Goal: Check status: Check status

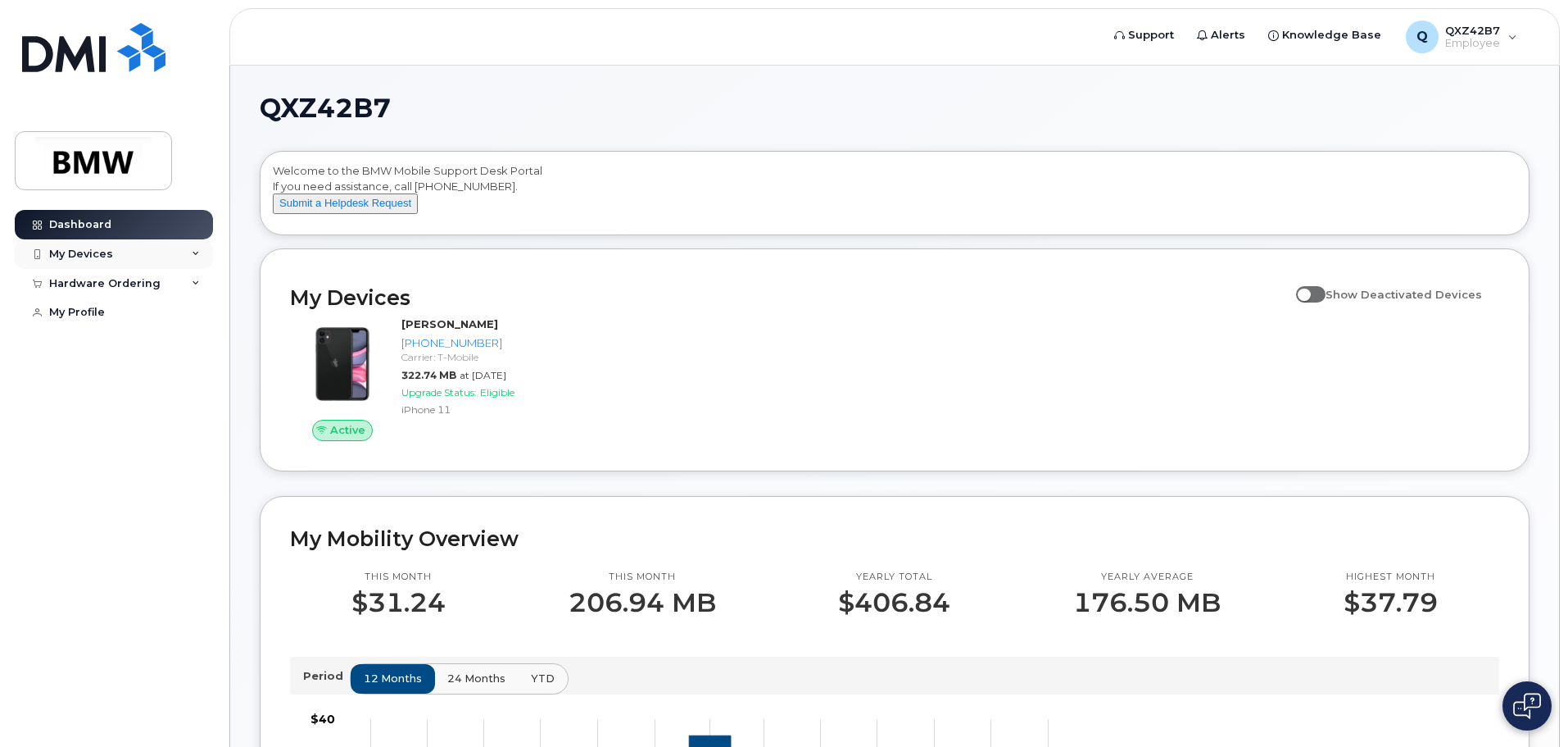
click at [137, 261] on div "My Devices" at bounding box center [114, 253] width 198 height 29
click at [131, 379] on div "Hardware Ordering" at bounding box center [105, 372] width 112 height 13
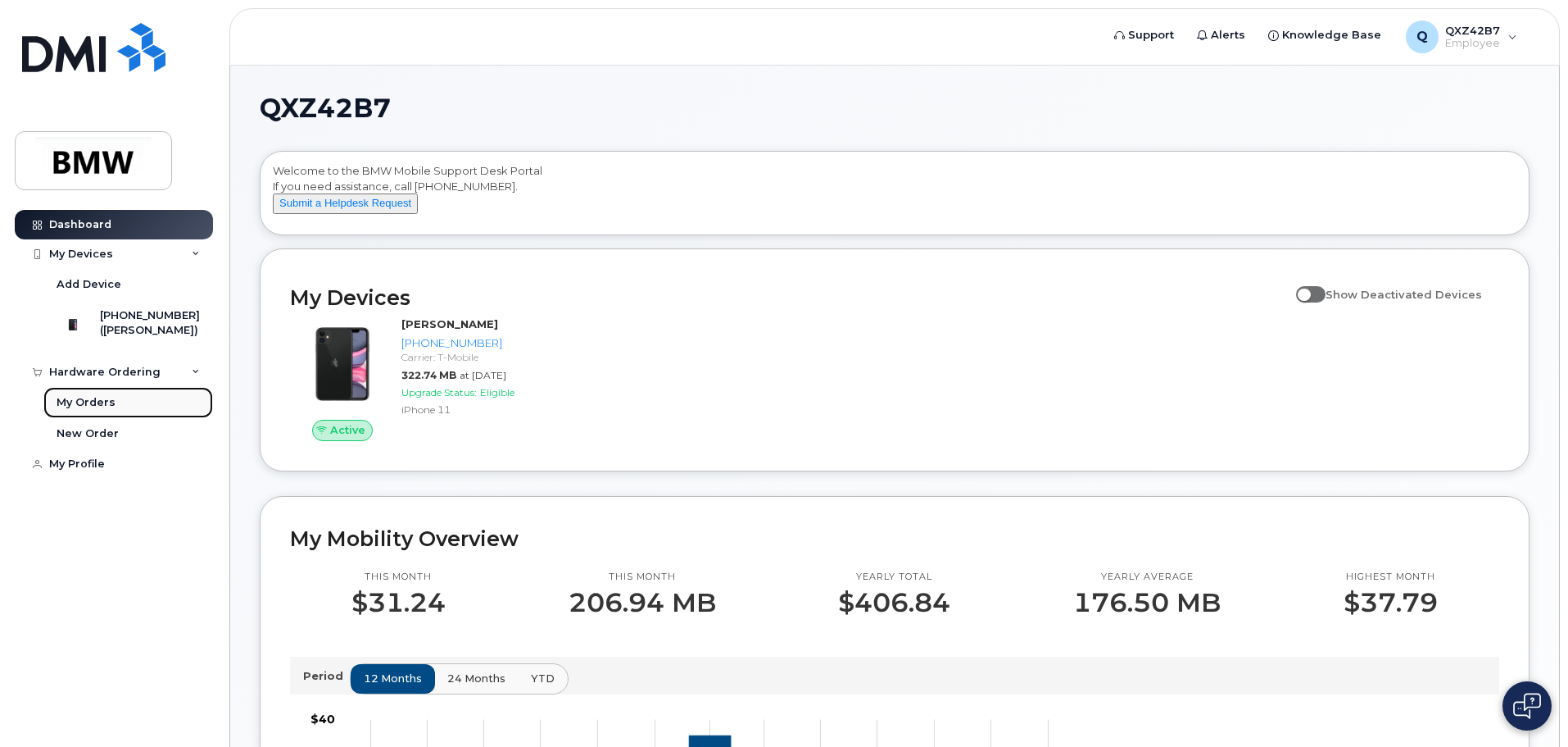
click at [97, 410] on div "My Orders" at bounding box center [86, 403] width 59 height 15
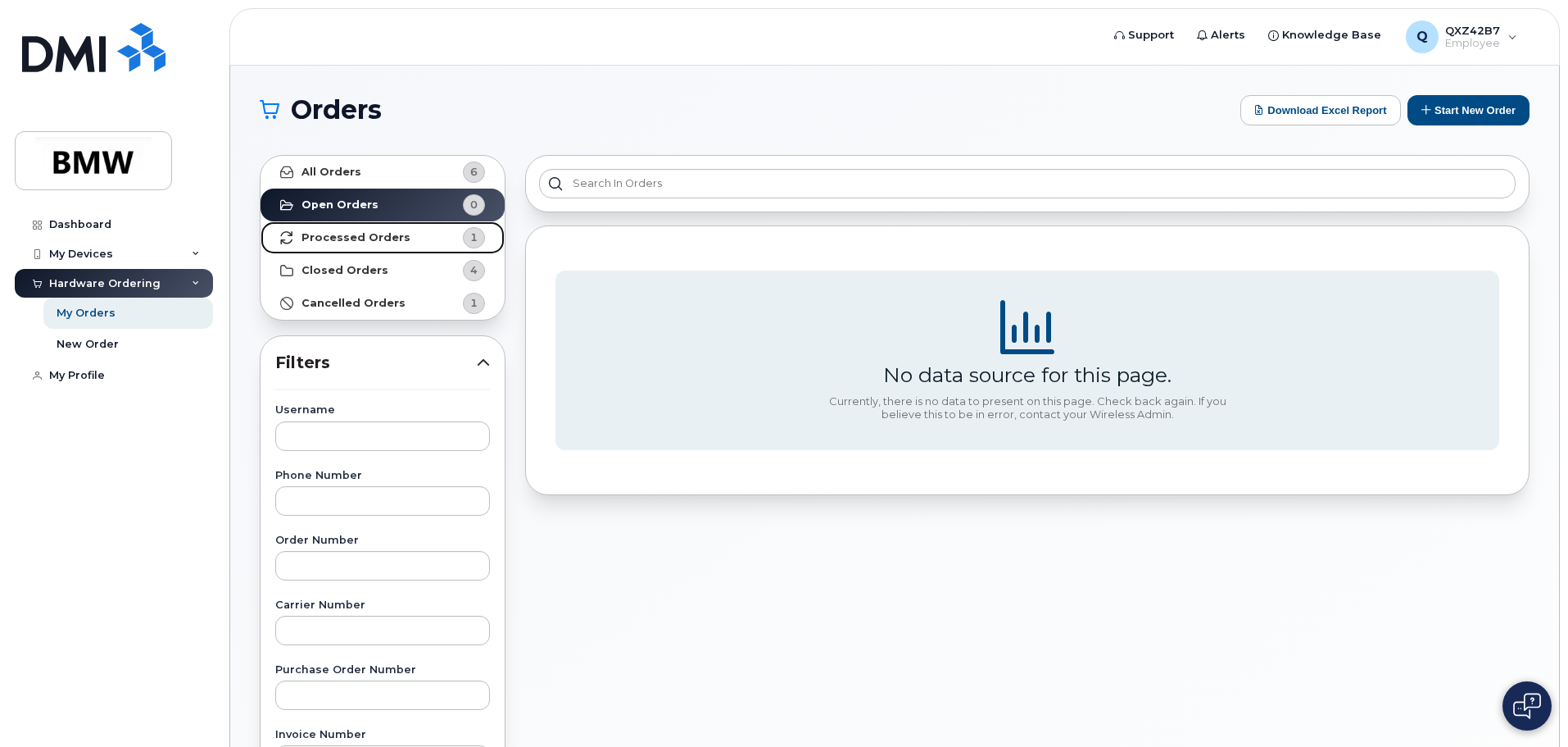
click at [386, 231] on strong "Processed Orders" at bounding box center [356, 238] width 109 height 13
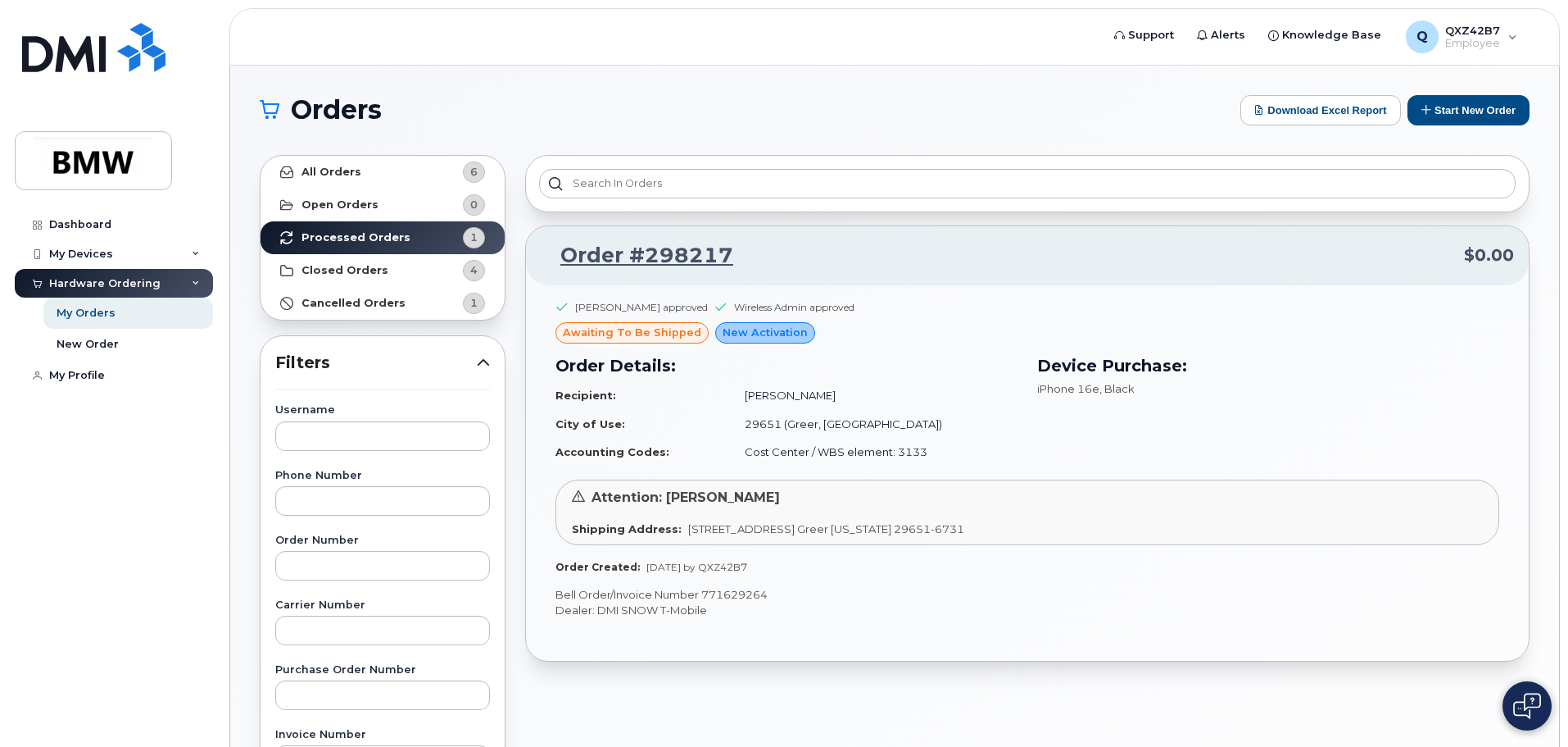
click at [1260, 427] on div "Device Purchase: iPhone 16e , Black" at bounding box center [1268, 409] width 482 height 133
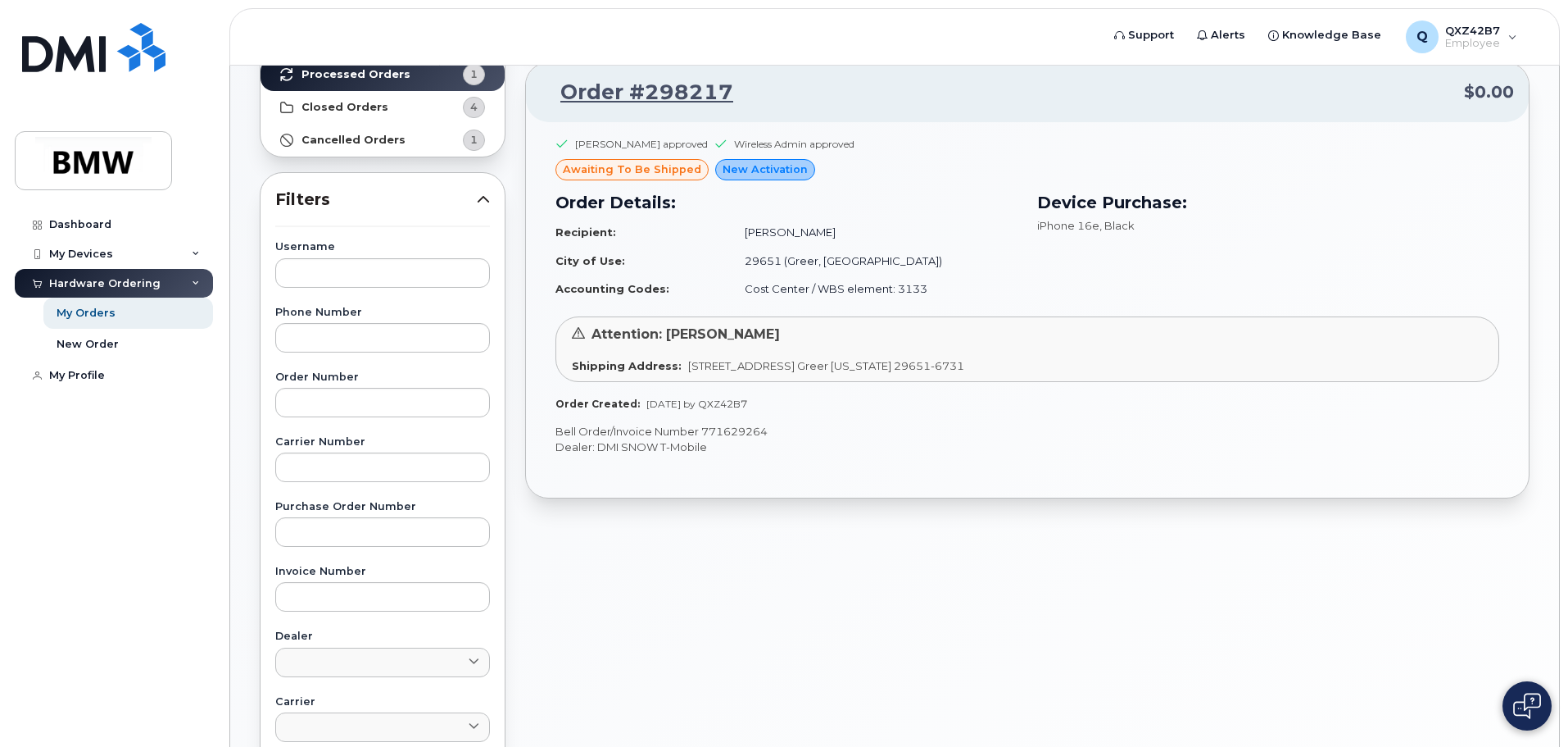
scroll to position [164, 0]
click at [1529, 698] on img at bounding box center [1526, 705] width 27 height 26
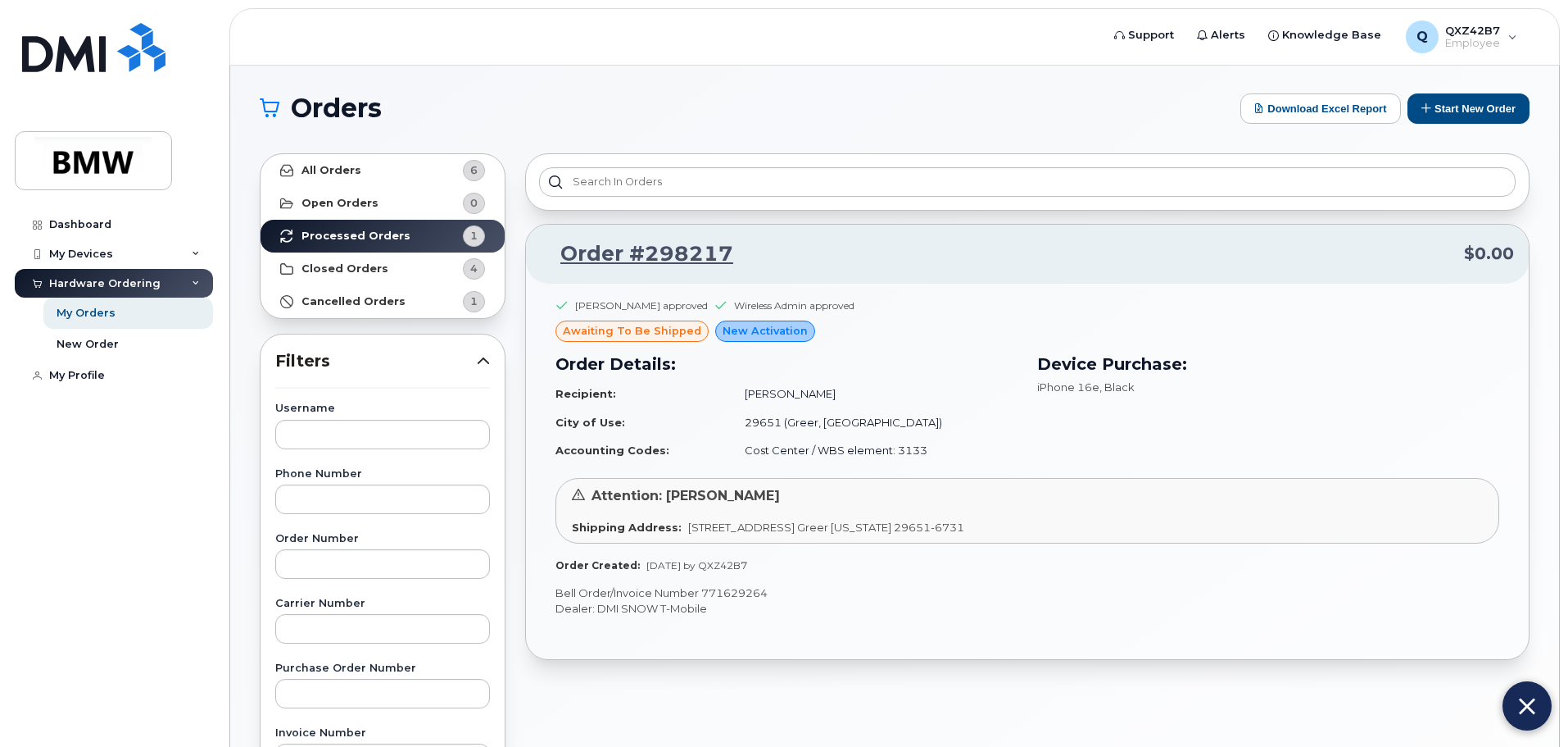
scroll to position [0, 0]
click at [1542, 720] on button at bounding box center [1526, 705] width 49 height 49
